Goal: Use online tool/utility: Utilize a website feature to perform a specific function

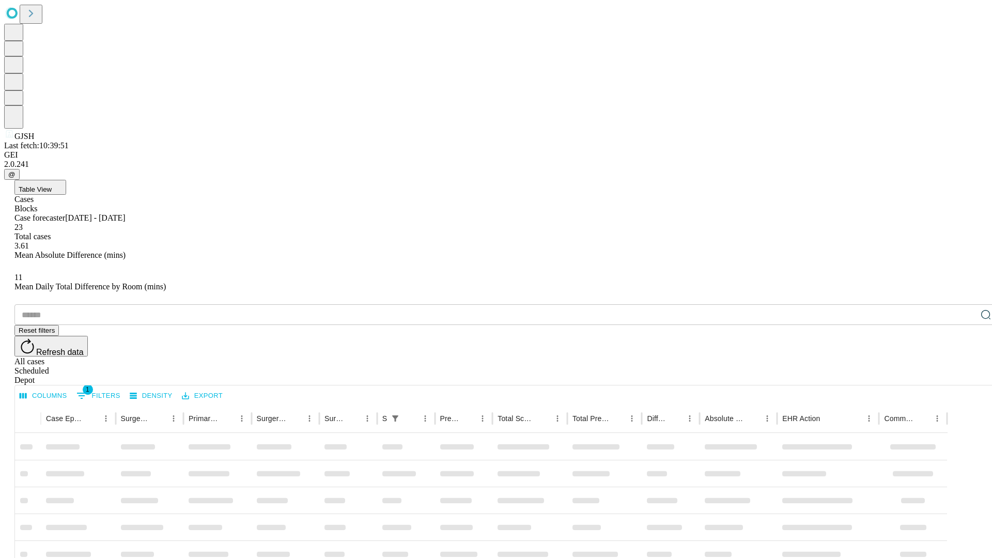
click at [52, 185] on span "Table View" at bounding box center [35, 189] width 33 height 8
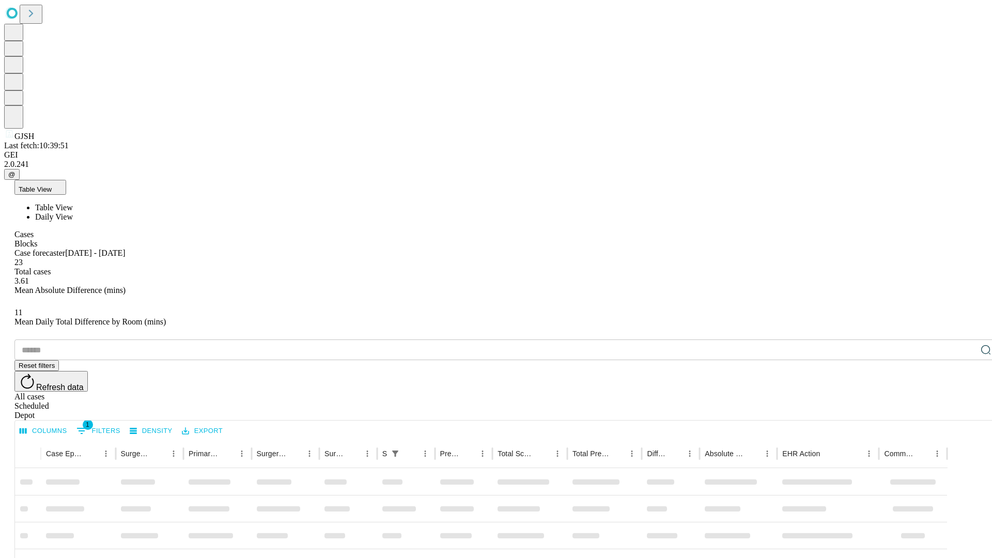
click at [73, 212] on span "Daily View" at bounding box center [54, 216] width 38 height 9
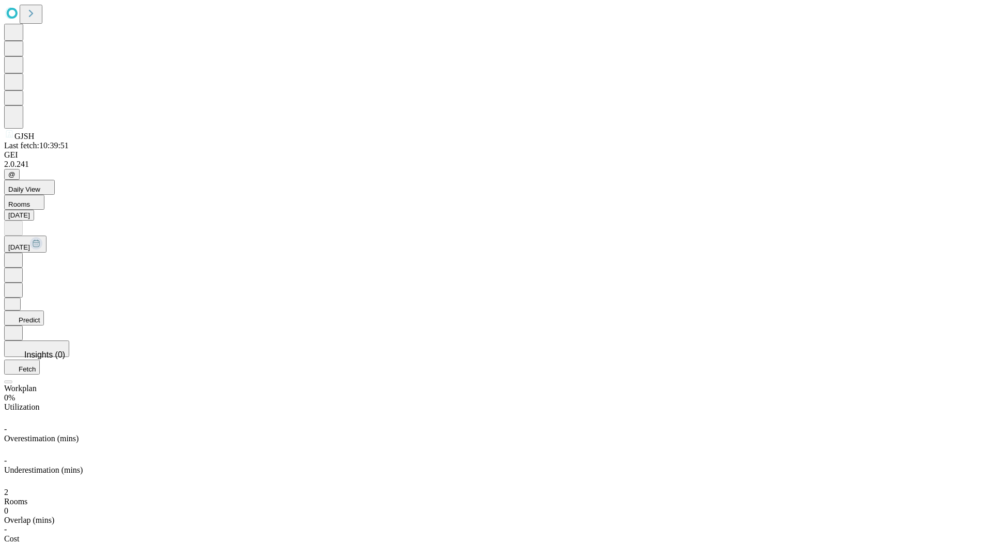
click at [44, 310] on button "Predict" at bounding box center [24, 317] width 40 height 15
